Goal: Book appointment/travel/reservation

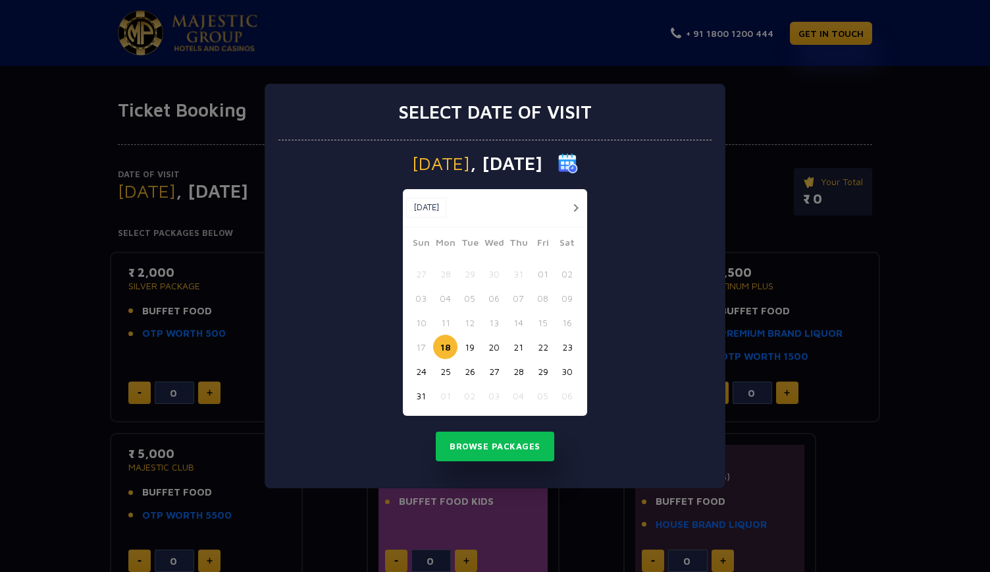
click at [466, 342] on button "19" at bounding box center [470, 346] width 24 height 24
click at [488, 442] on button "Browse Packages" at bounding box center [495, 446] width 119 height 30
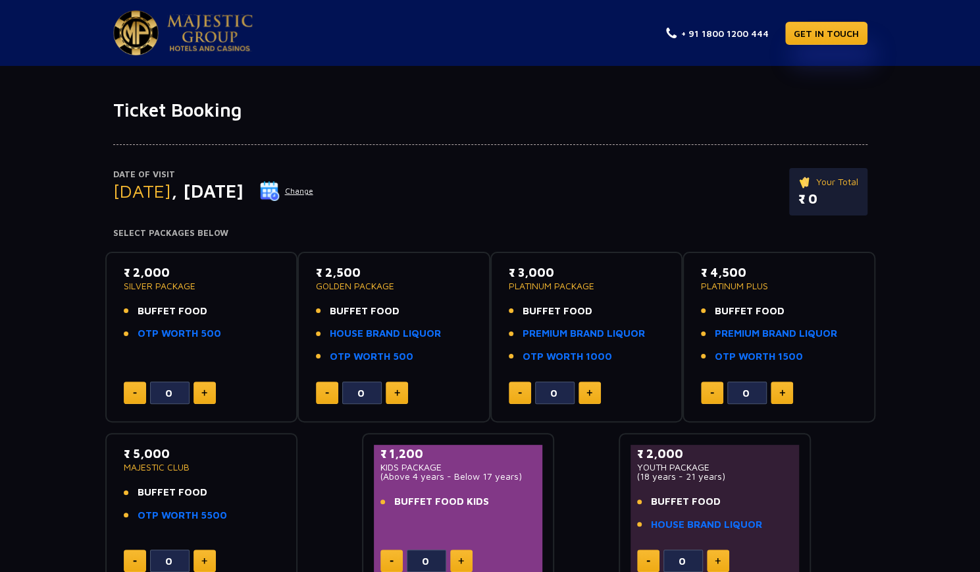
click at [1, 261] on div "Date of Visit [DATE] Change Your Total ₹ 0 Select Packages Below ₹ 2,000 SILVER…" at bounding box center [490, 355] width 980 height 469
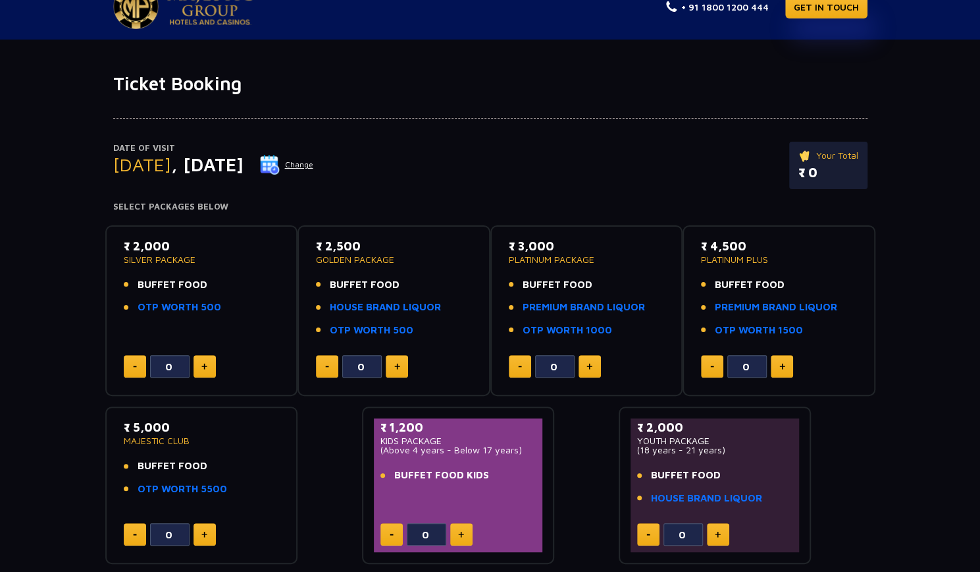
click at [208, 366] on button at bounding box center [205, 366] width 22 height 22
click at [124, 366] on button at bounding box center [135, 366] width 22 height 22
type input "0"
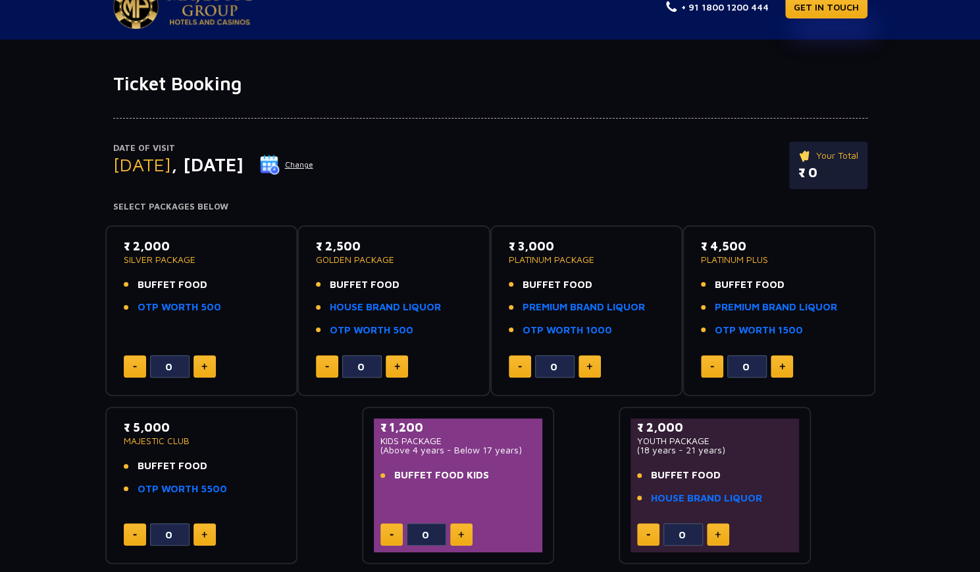
click at [486, 210] on h4 "Select Packages Below" at bounding box center [490, 206] width 755 height 11
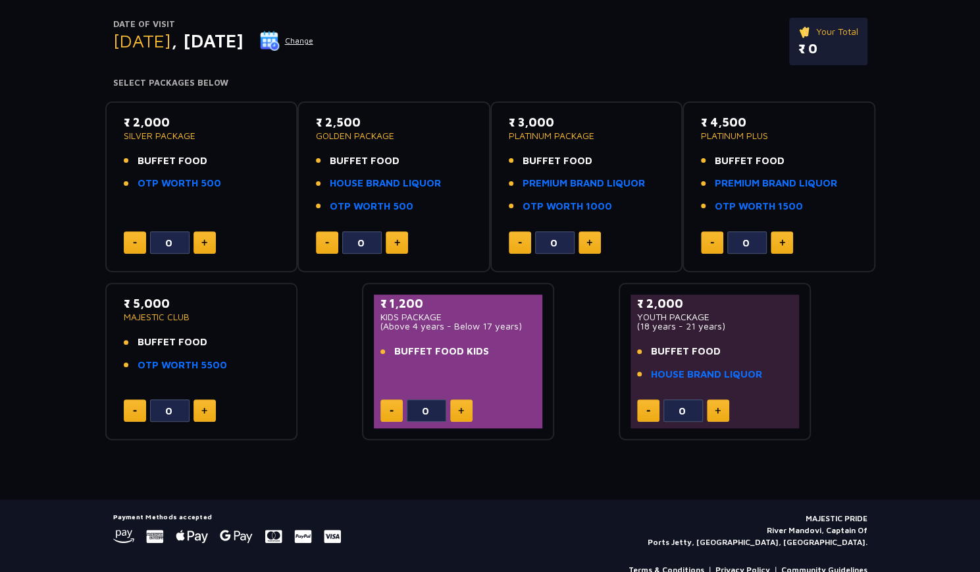
scroll to position [0, 0]
